Goal: Task Accomplishment & Management: Use online tool/utility

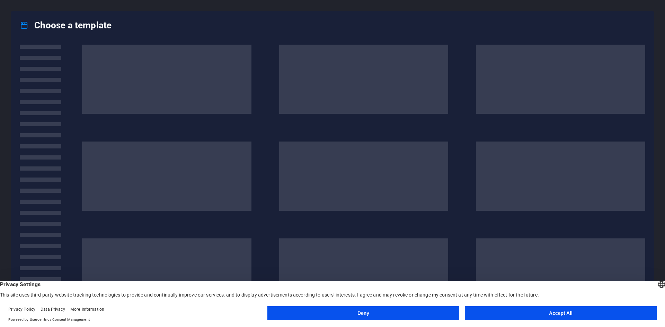
click at [546, 317] on button "Accept All" at bounding box center [561, 314] width 192 height 14
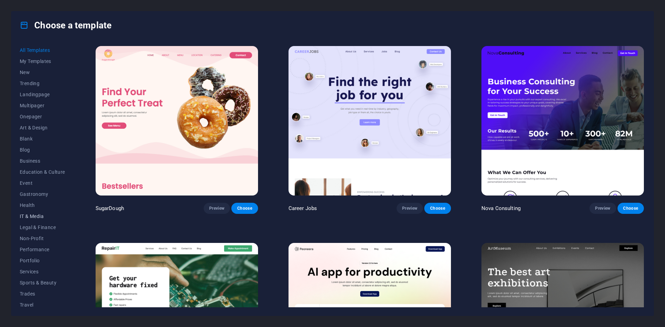
click at [38, 217] on span "IT & Media" at bounding box center [42, 217] width 45 height 6
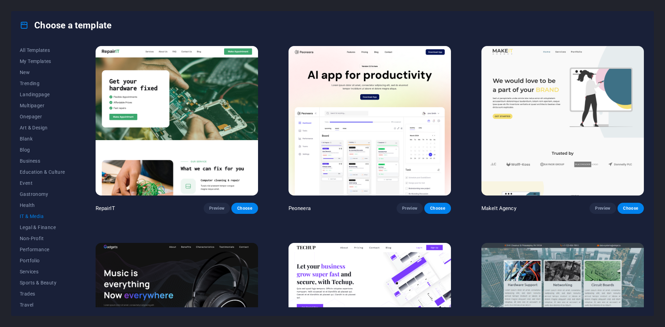
drag, startPoint x: 75, startPoint y: 135, endPoint x: 72, endPoint y: 152, distance: 17.2
click at [72, 152] on div "All Templates My Templates New Trending Landingpage Multipager Onepager Art & D…" at bounding box center [332, 177] width 642 height 277
click at [35, 259] on span "Portfolio" at bounding box center [42, 261] width 45 height 6
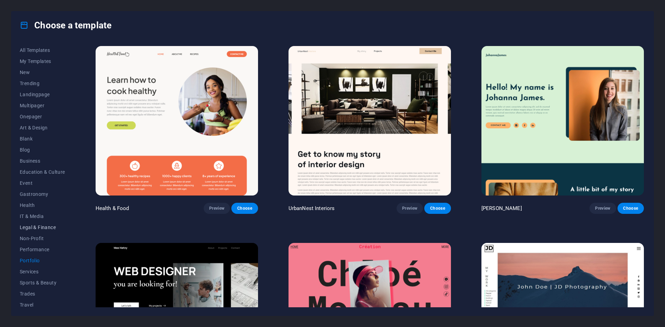
click at [42, 226] on span "Legal & Finance" at bounding box center [42, 228] width 45 height 6
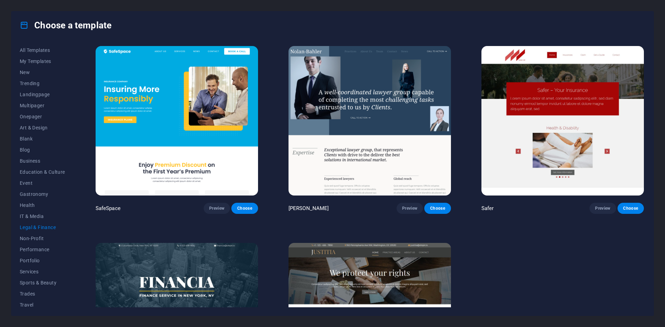
scroll to position [14, 0]
click at [38, 257] on span "Services" at bounding box center [42, 258] width 45 height 6
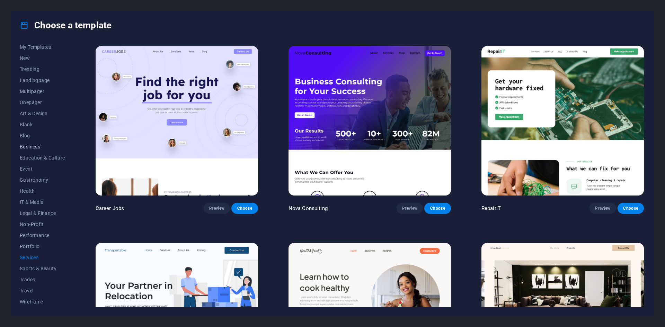
click at [34, 146] on span "Business" at bounding box center [42, 147] width 45 height 6
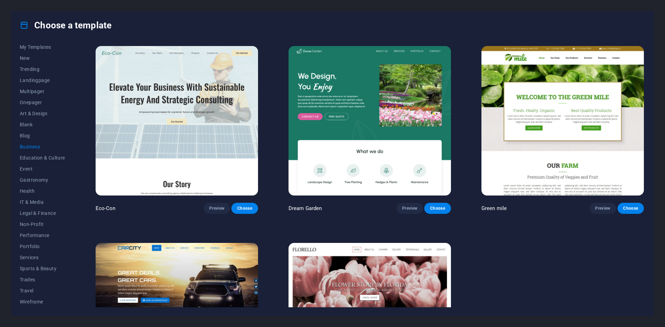
click at [346, 131] on img at bounding box center [370, 121] width 163 height 150
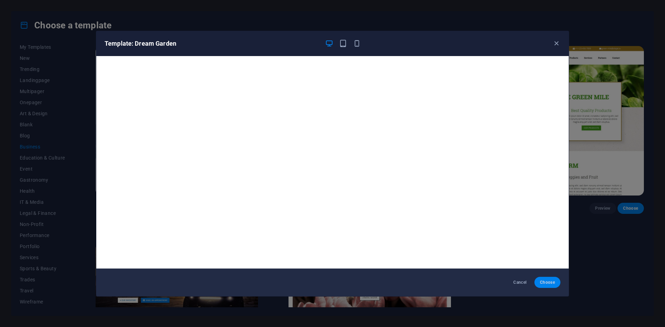
click at [551, 285] on span "Choose" at bounding box center [547, 283] width 15 height 6
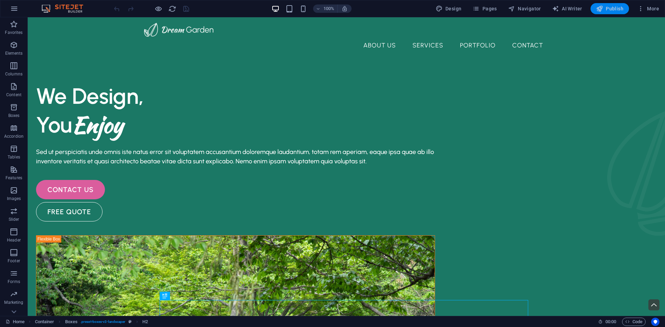
click at [607, 9] on span "Publish" at bounding box center [609, 8] width 27 height 7
